Goal: Information Seeking & Learning: Compare options

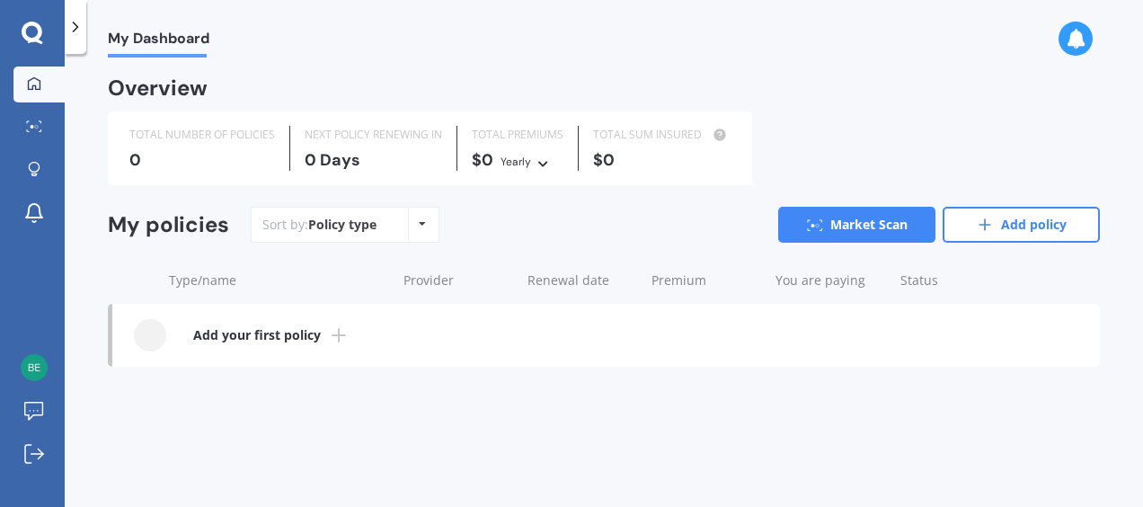
click at [146, 335] on div at bounding box center [150, 335] width 32 height 32
click at [852, 219] on link "Market Scan" at bounding box center [856, 225] width 157 height 36
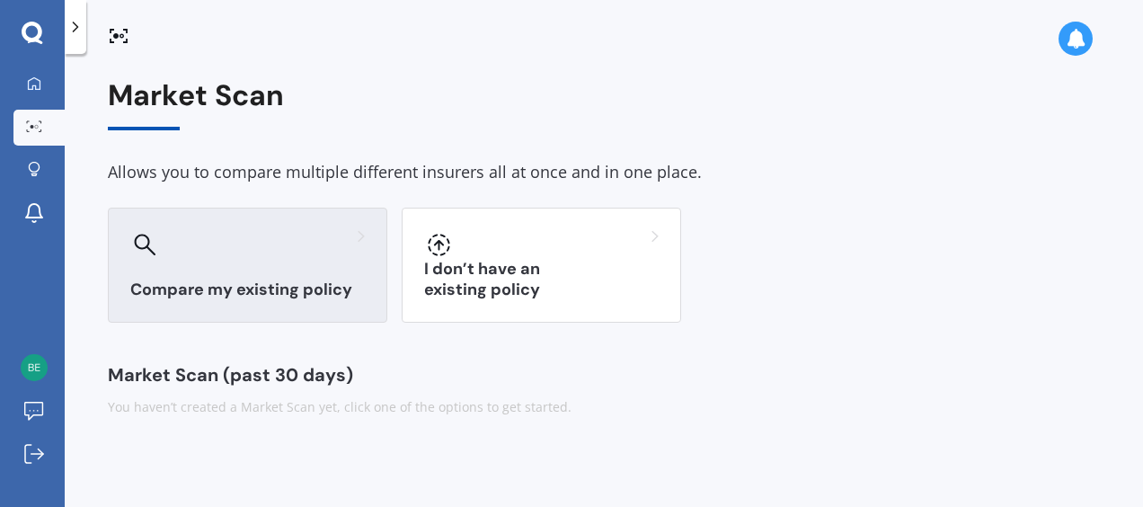
click at [300, 254] on div at bounding box center [247, 244] width 235 height 29
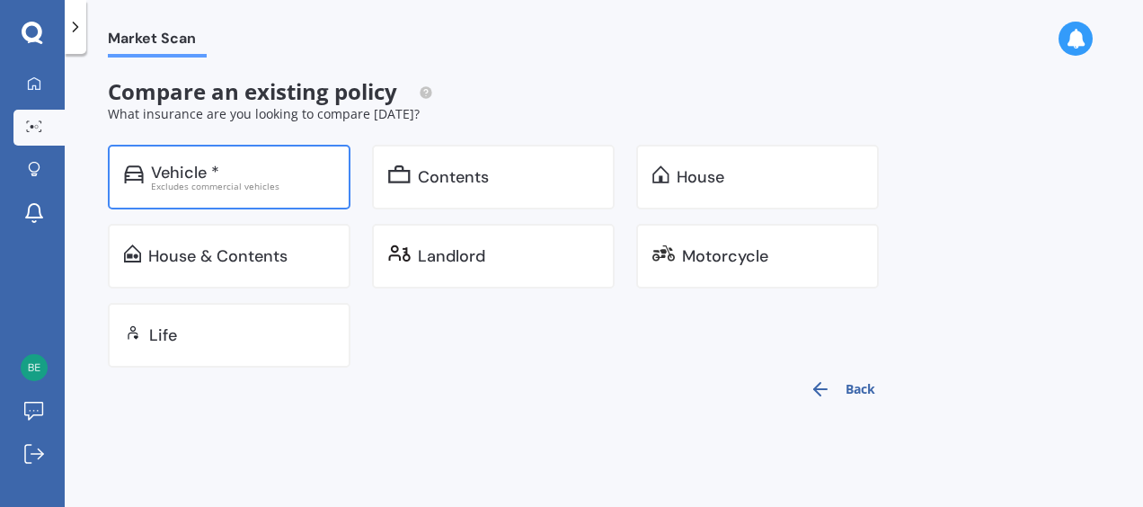
click at [284, 187] on div "Excludes commercial vehicles" at bounding box center [242, 186] width 183 height 9
